Goal: Information Seeking & Learning: Learn about a topic

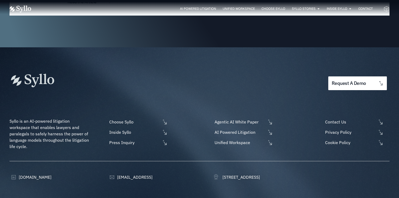
scroll to position [1727, 0]
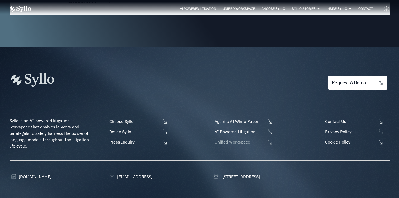
click at [236, 139] on span "Unified Workspace" at bounding box center [239, 142] width 53 height 6
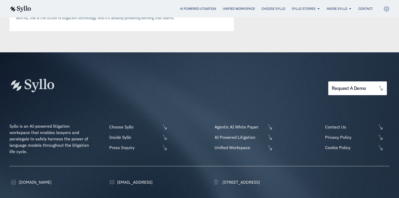
scroll to position [1397, 0]
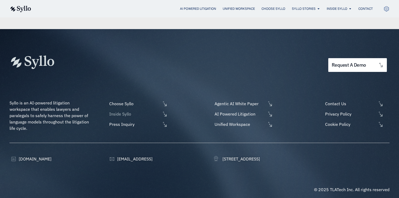
click at [113, 111] on span "Inside Syllo" at bounding box center [134, 114] width 53 height 6
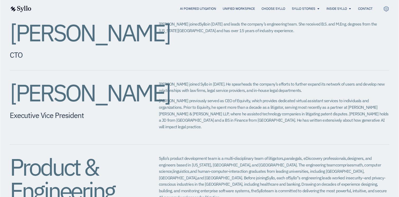
scroll to position [437, 0]
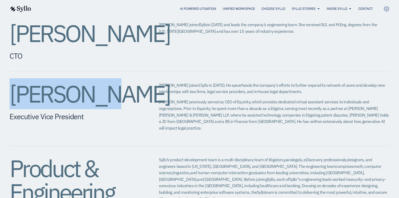
drag, startPoint x: 90, startPoint y: 84, endPoint x: 4, endPoint y: 82, distance: 86.3
click at [4, 82] on div "Jeffrey Chivers CEO, Head of Product Jeff co-founded Syllo in 2019 to build sof…" at bounding box center [199, 41] width 399 height 532
copy h2 "[PERSON_NAME]"
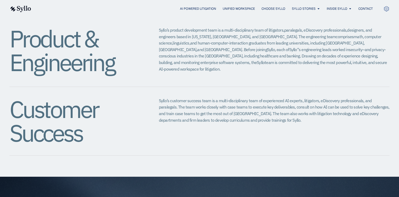
scroll to position [618, 0]
